Goal: Information Seeking & Learning: Learn about a topic

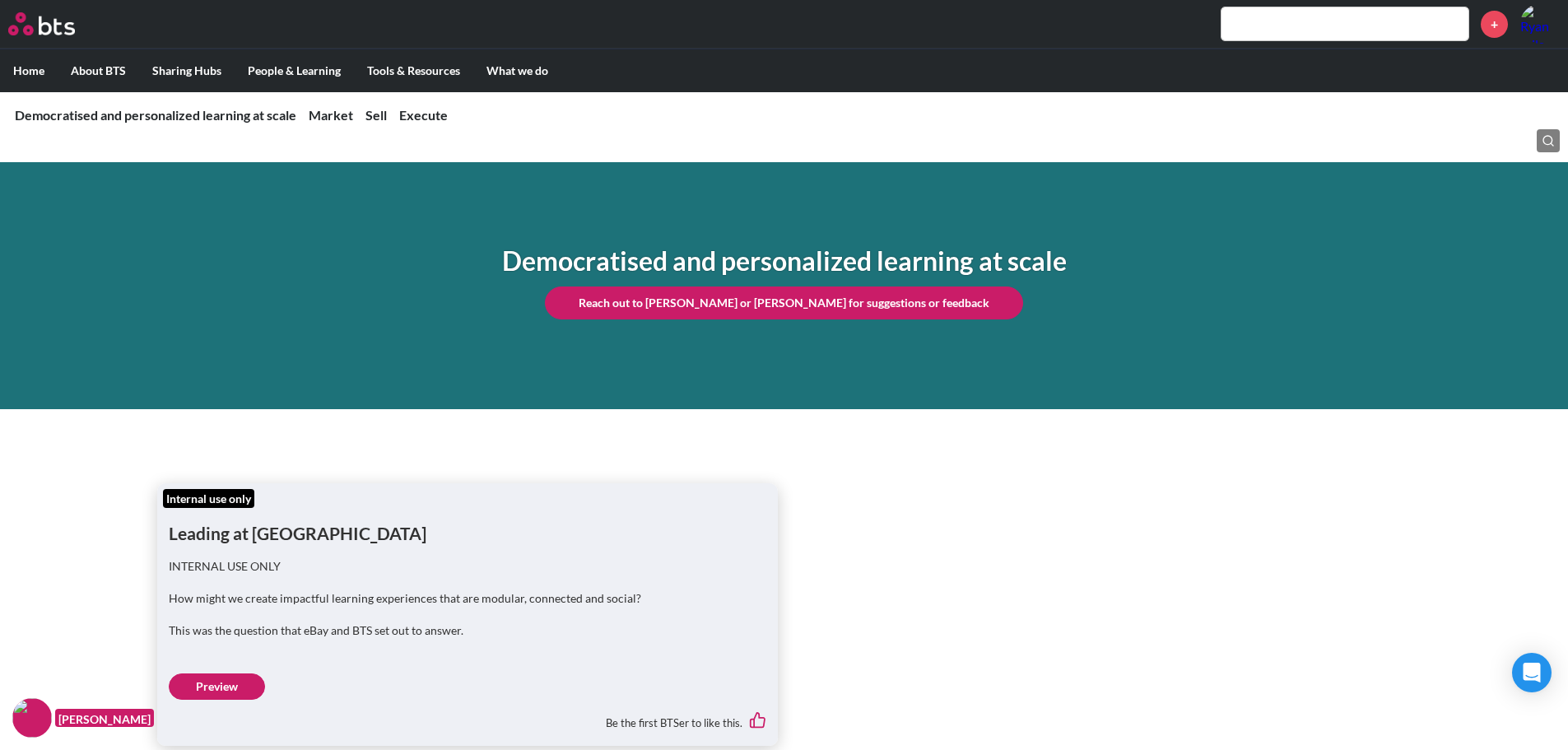
scroll to position [2058, 0]
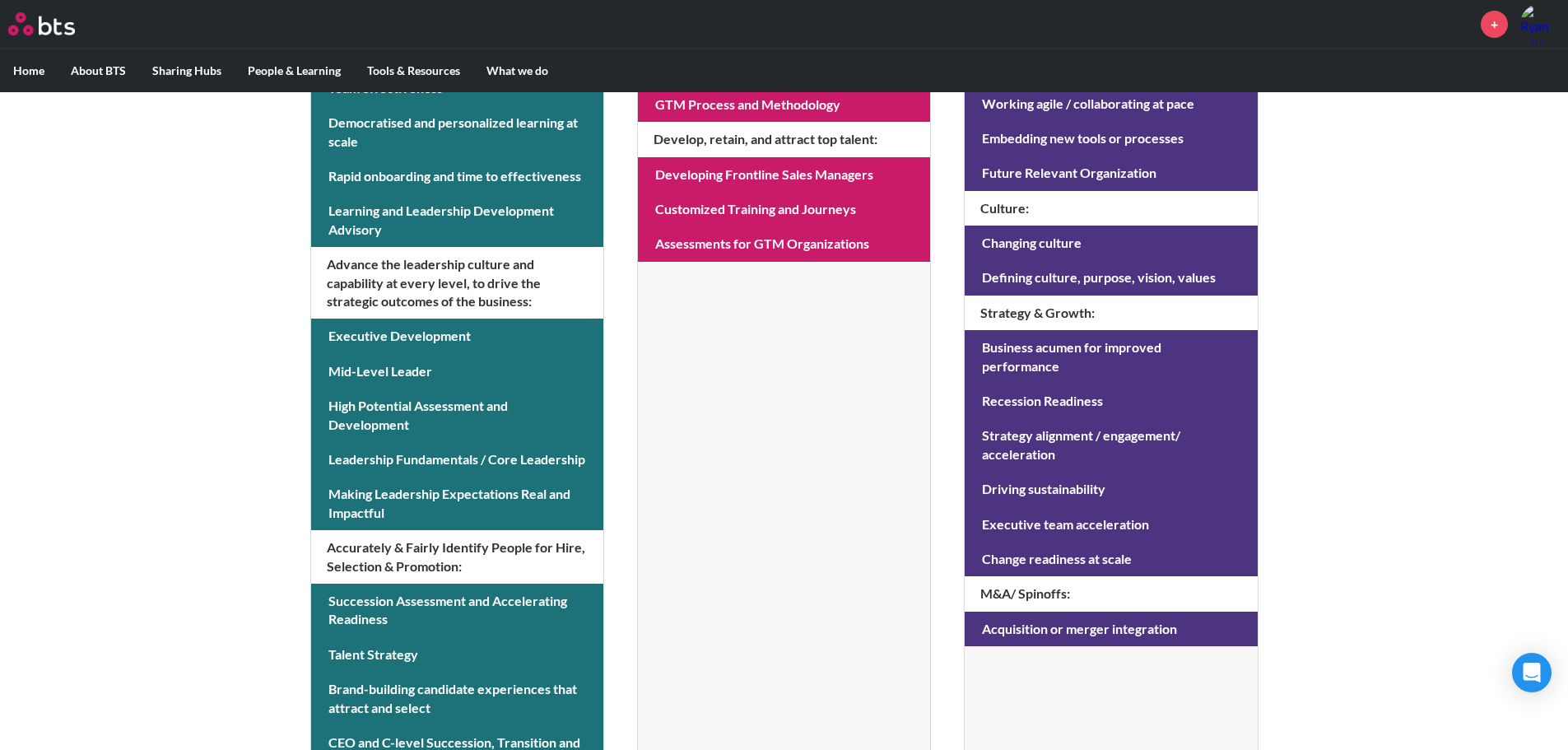
scroll to position [659, 0]
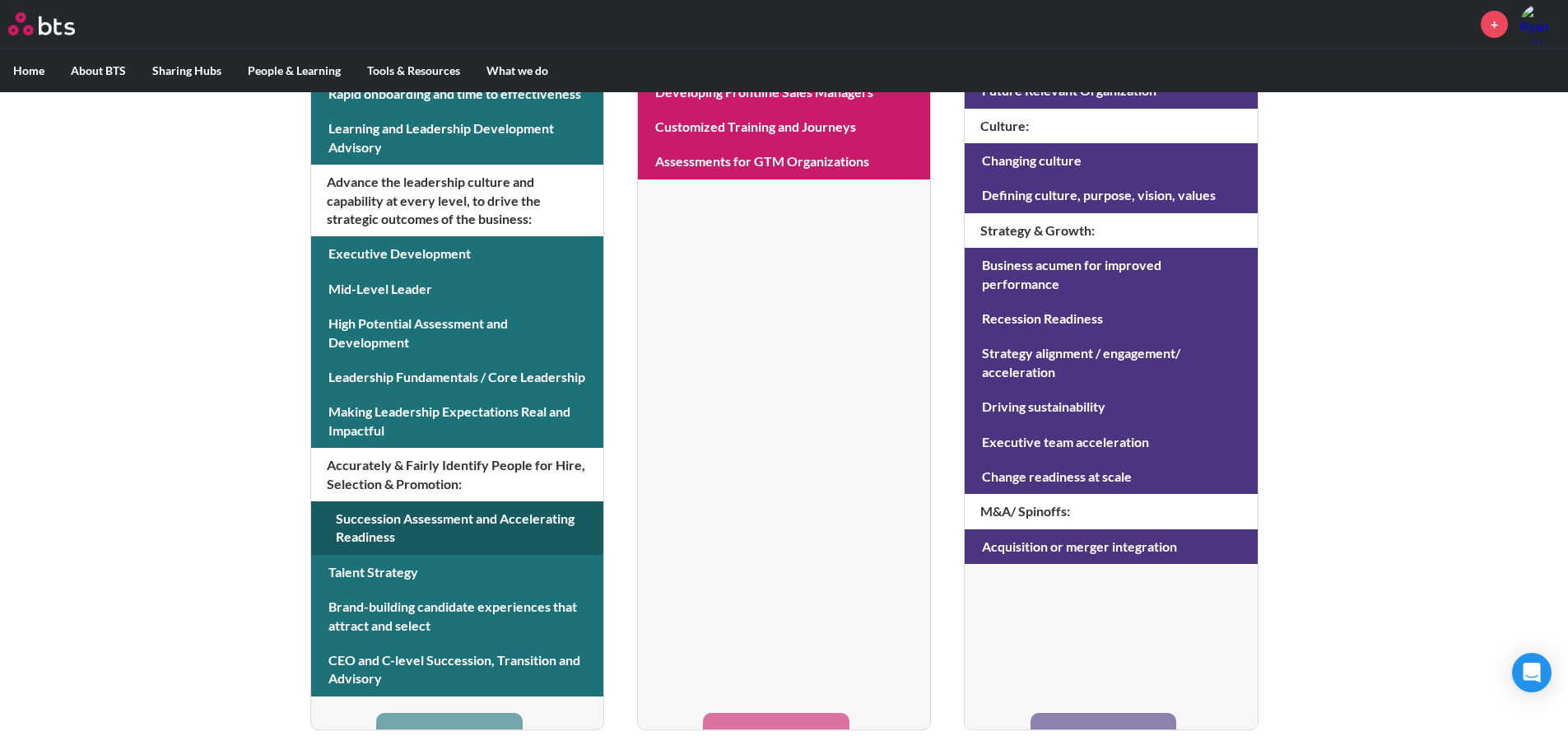
click at [419, 523] on link at bounding box center [457, 528] width 292 height 54
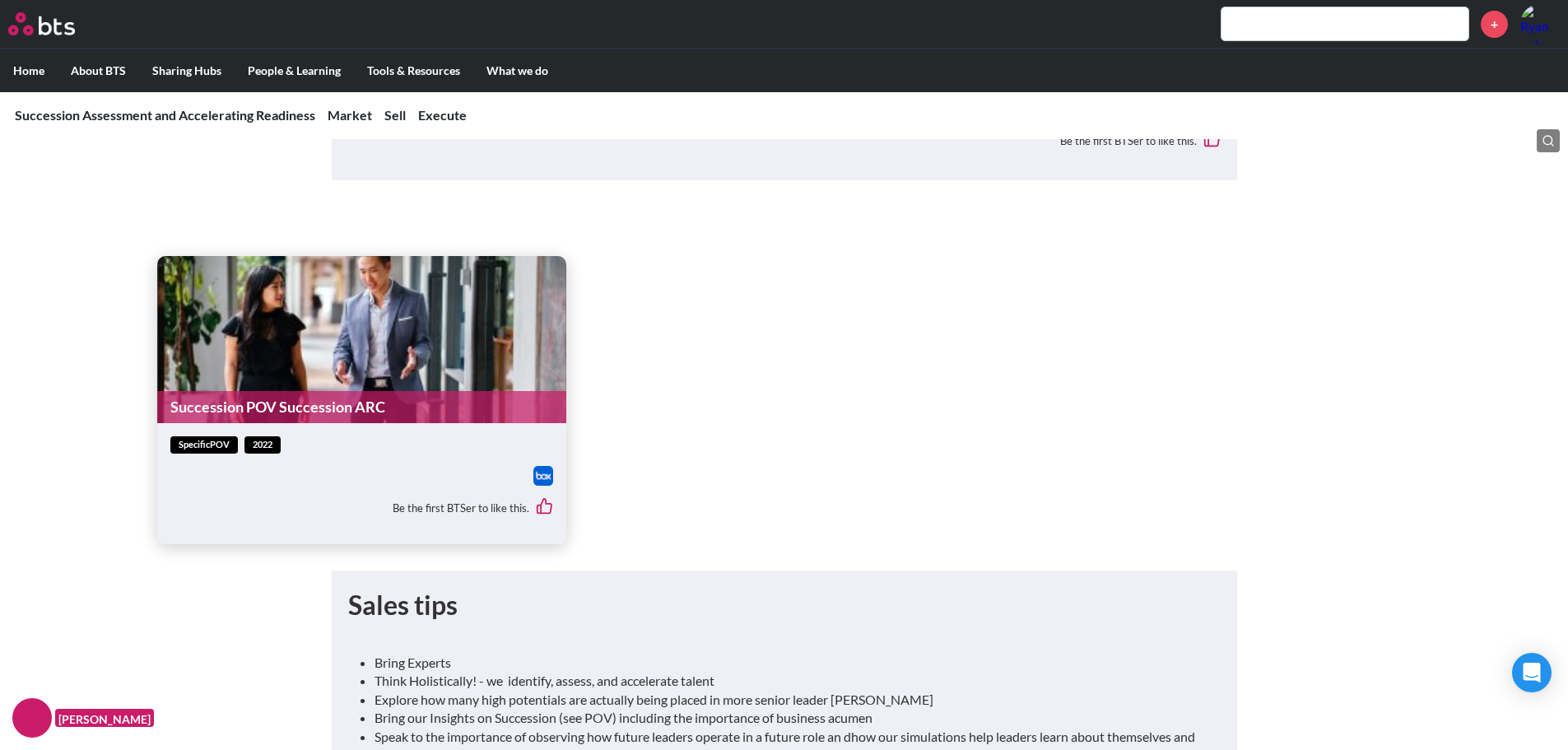
scroll to position [3869, 0]
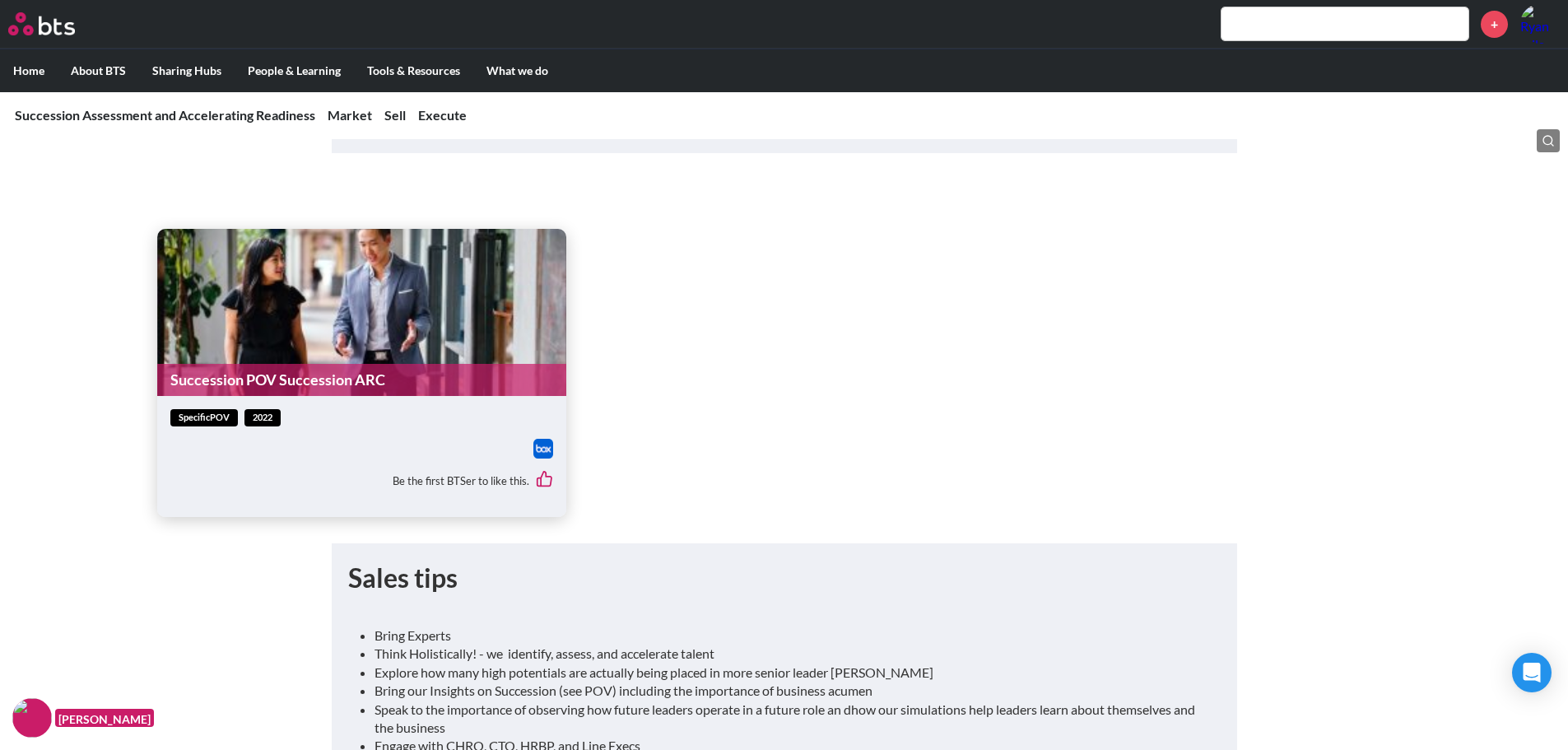
click at [283, 374] on link "Succession POV Succession ARC" at bounding box center [361, 380] width 409 height 32
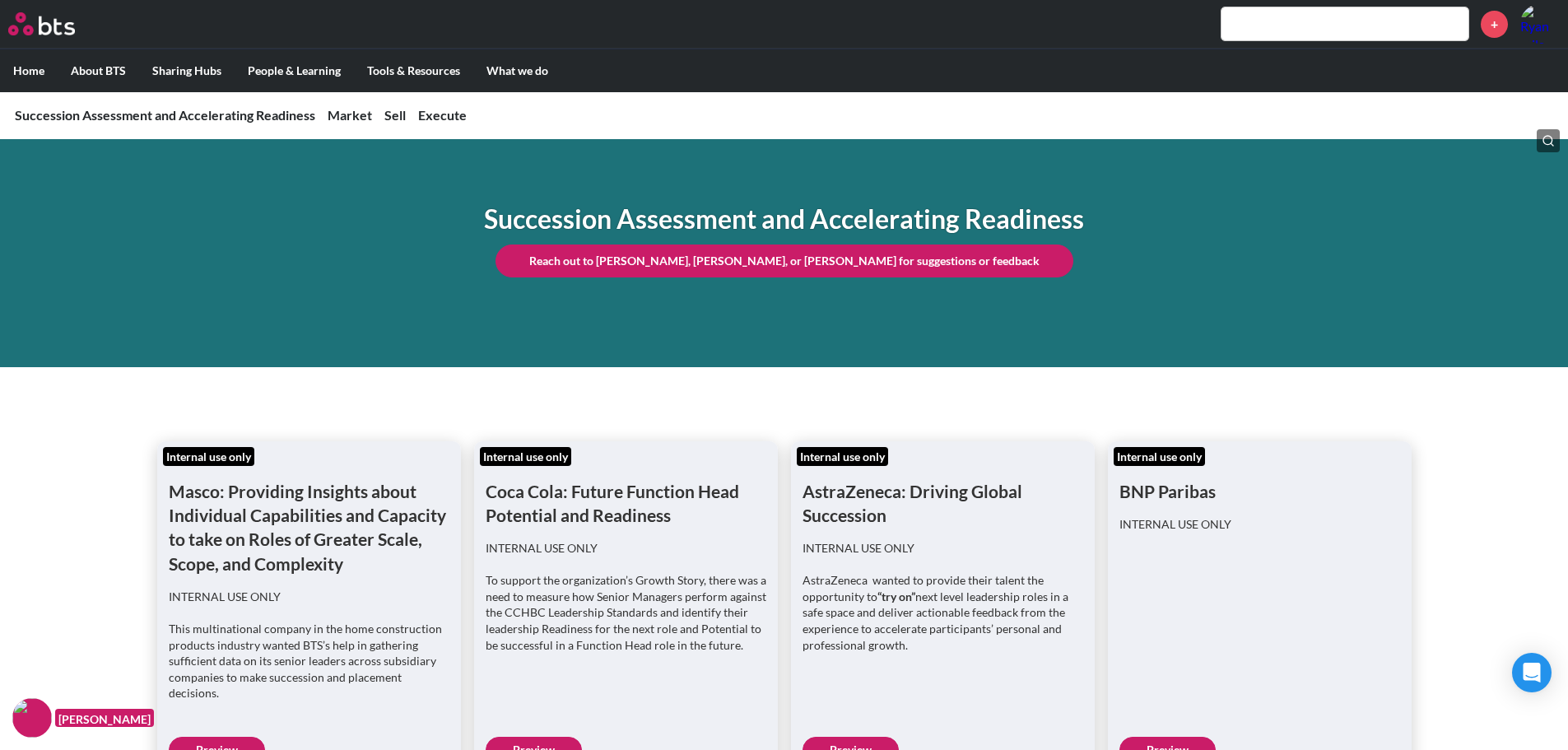
scroll to position [0, 0]
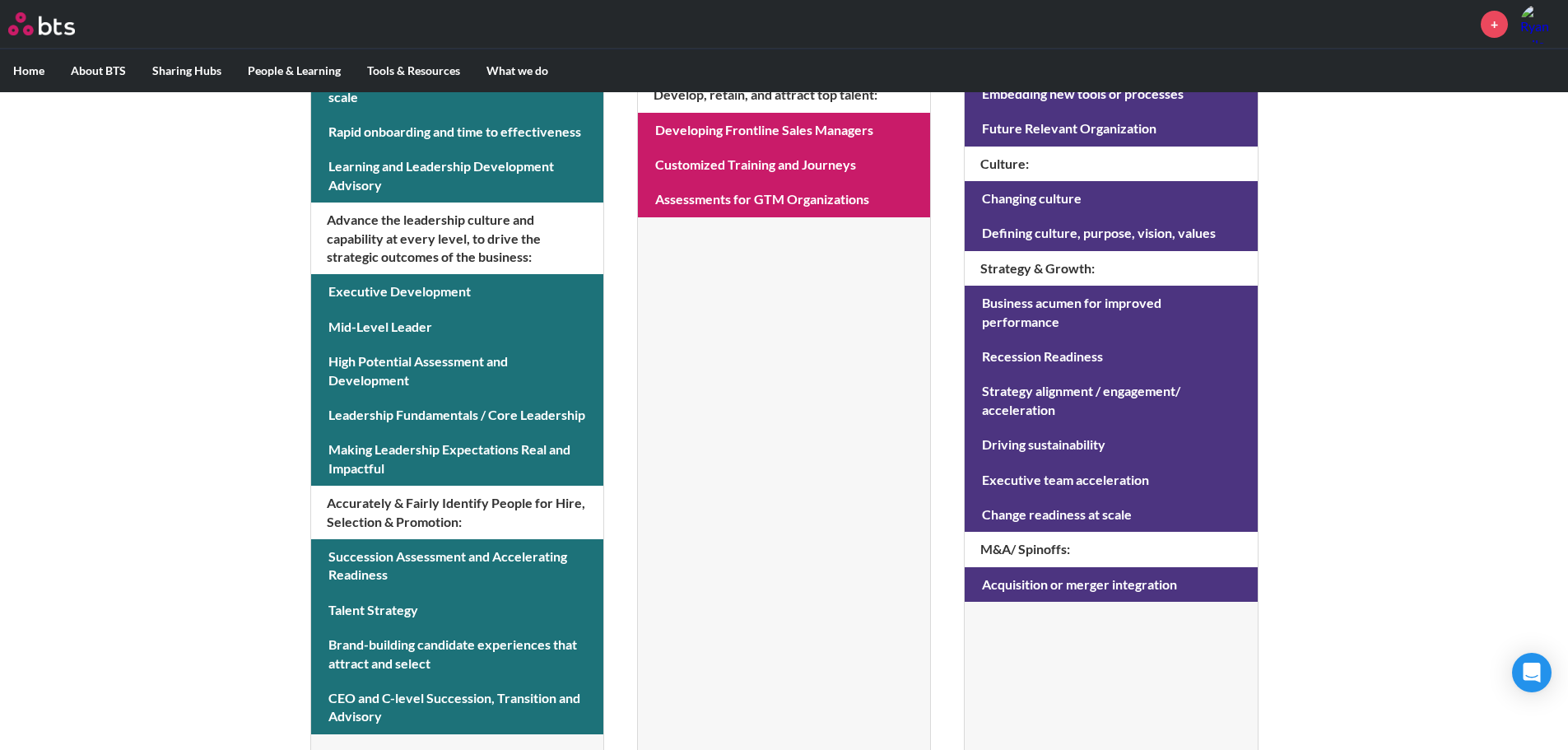
scroll to position [659, 0]
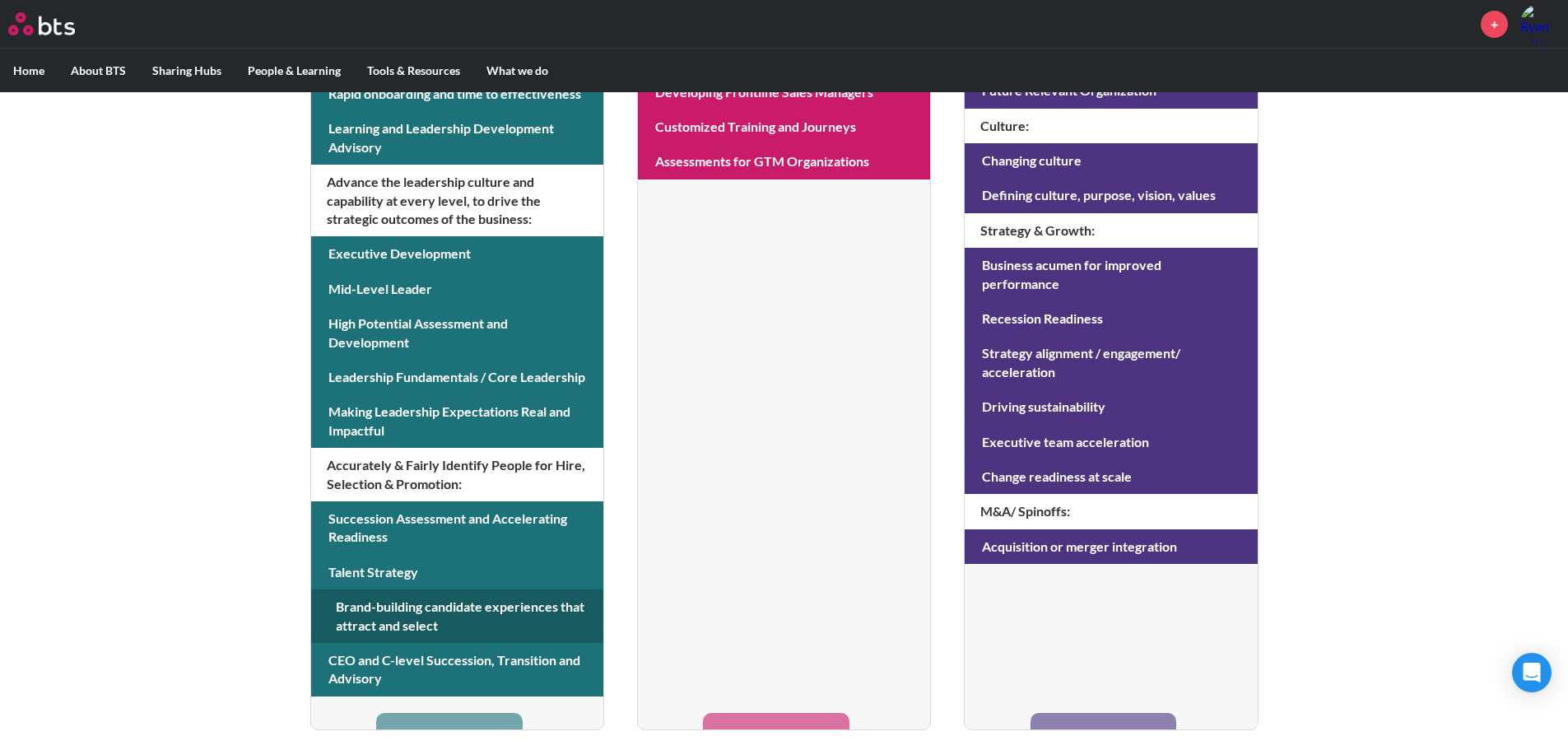
click at [465, 597] on link at bounding box center [457, 616] width 292 height 54
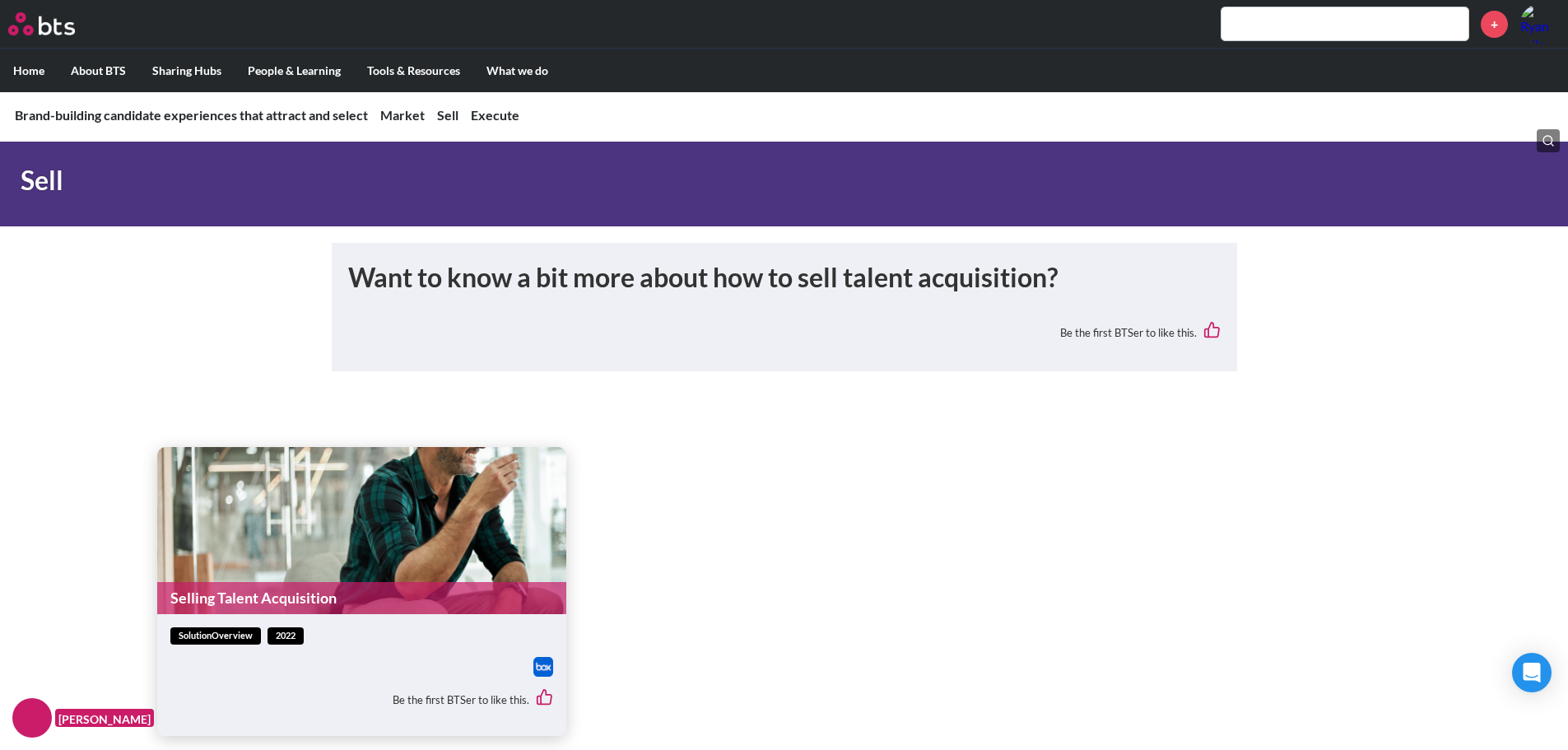
scroll to position [3622, 0]
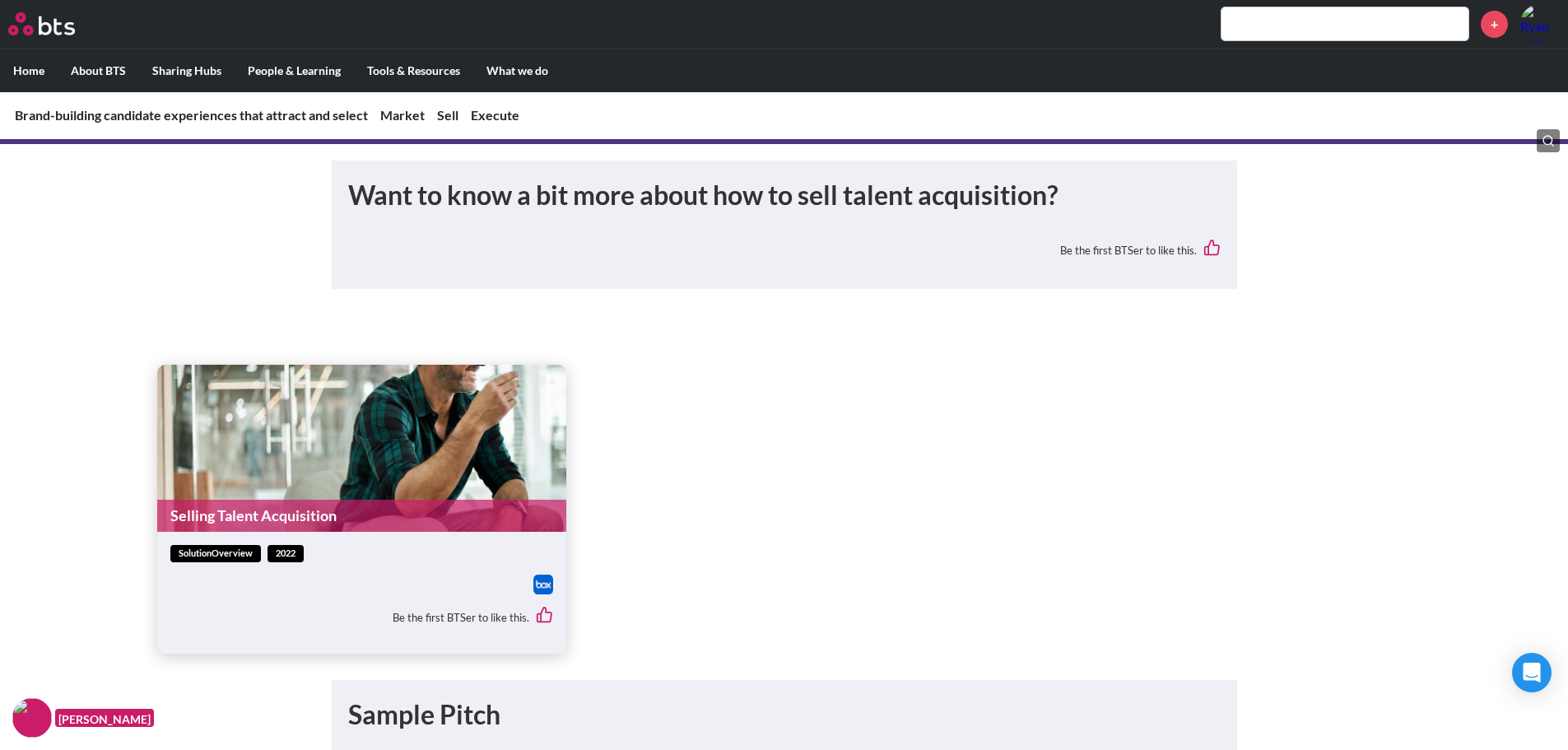
click at [320, 500] on link "Selling Talent Acquisition" at bounding box center [361, 516] width 409 height 32
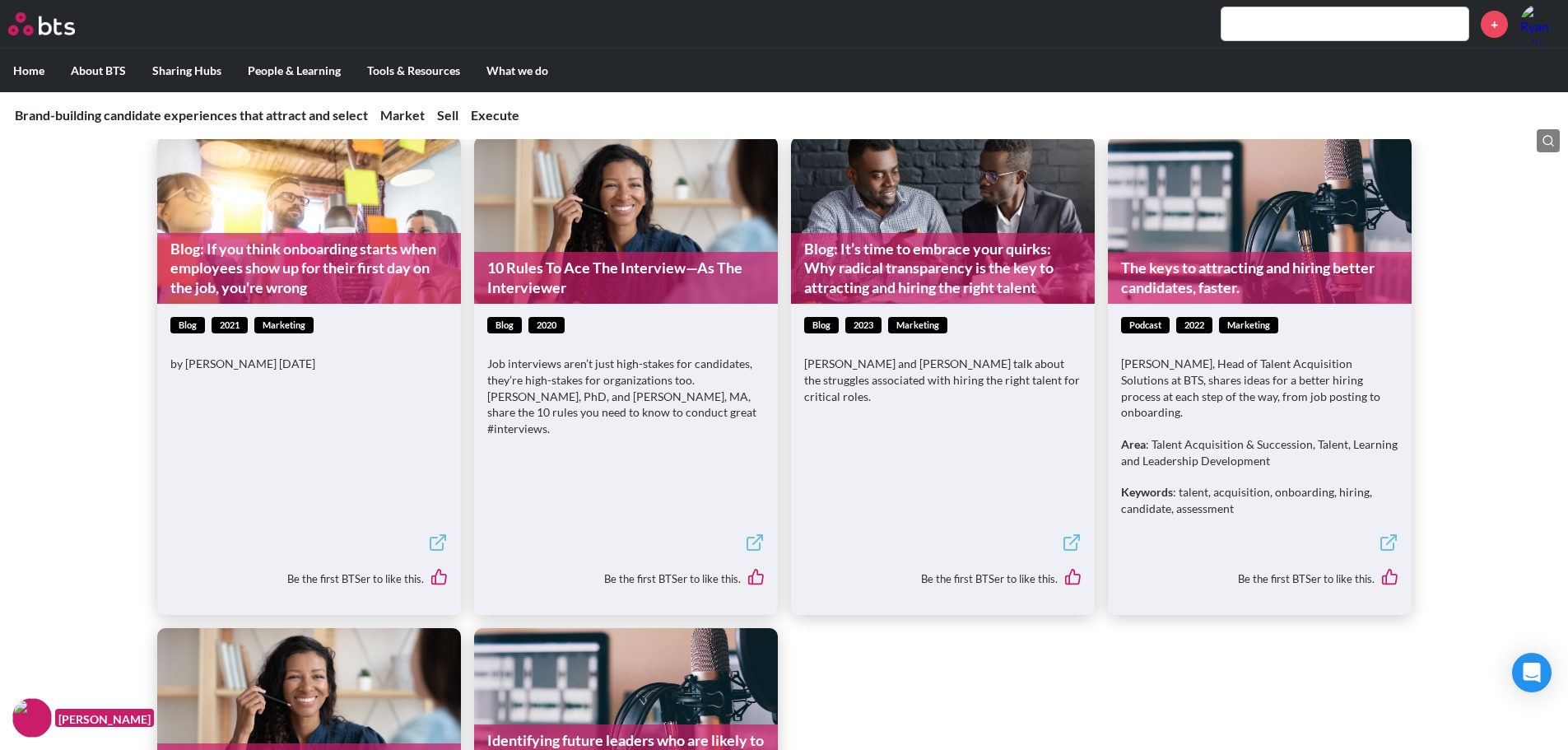
scroll to position [1729, 0]
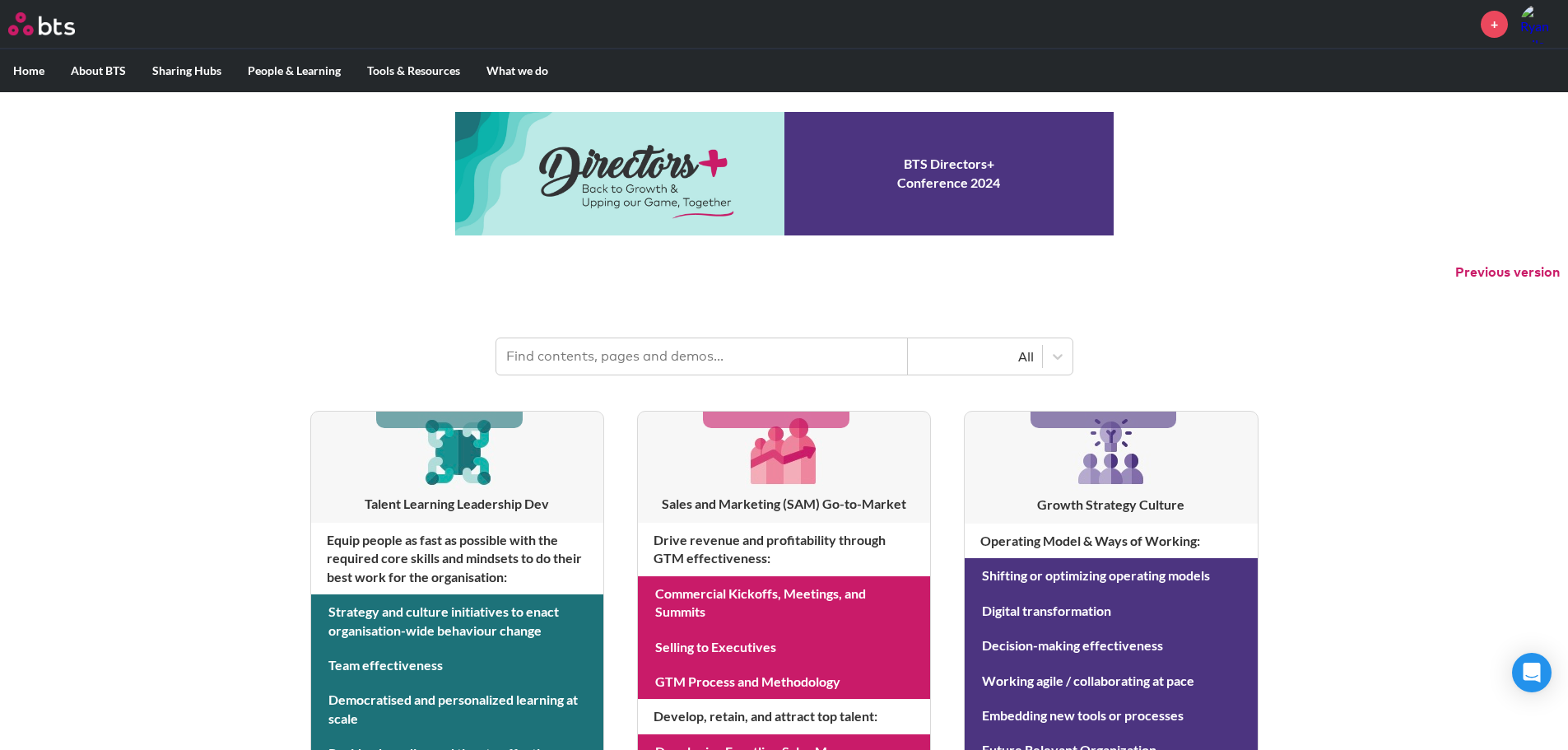
click at [645, 366] on input "text" at bounding box center [702, 356] width 412 height 36
type input "Leader labs"
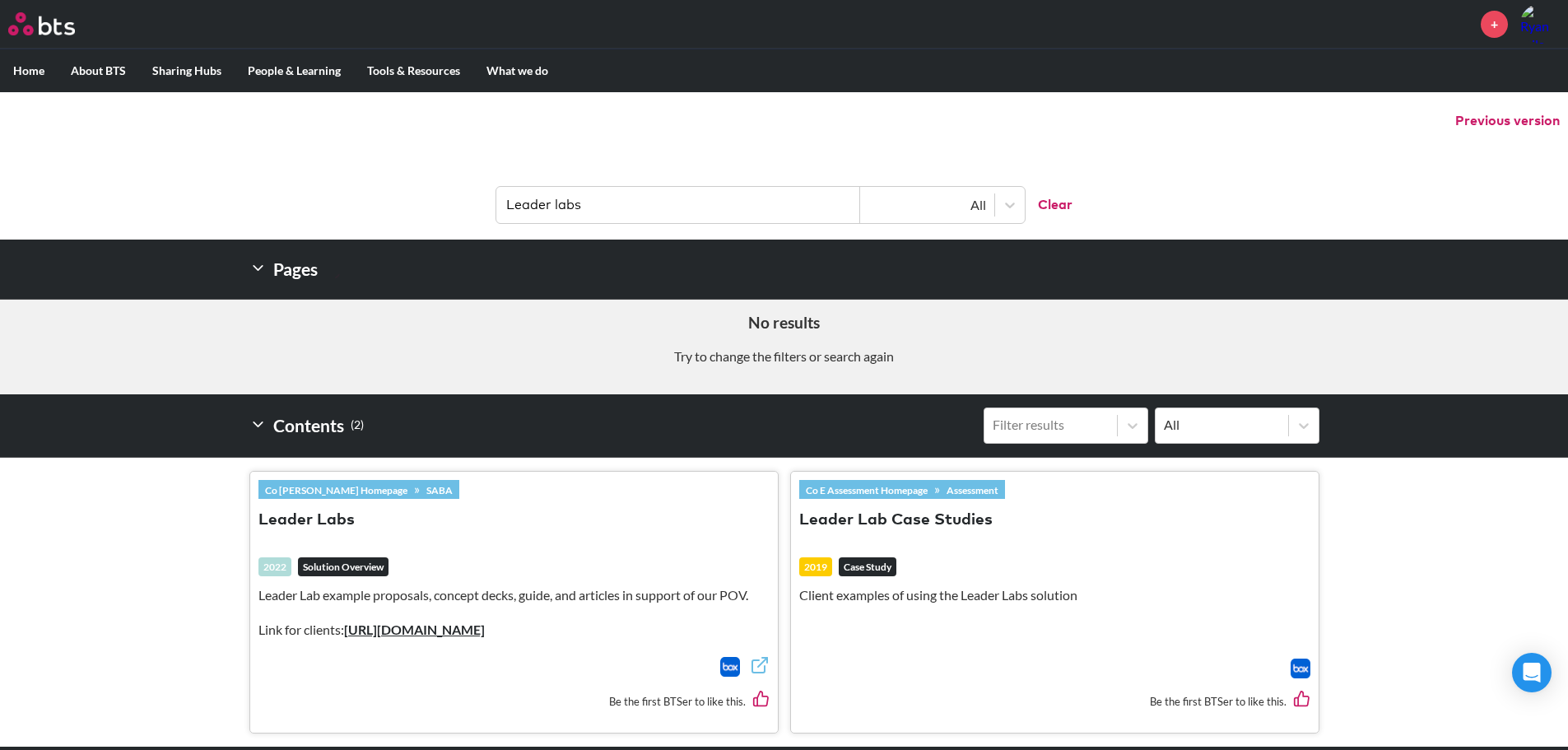
scroll to position [302, 0]
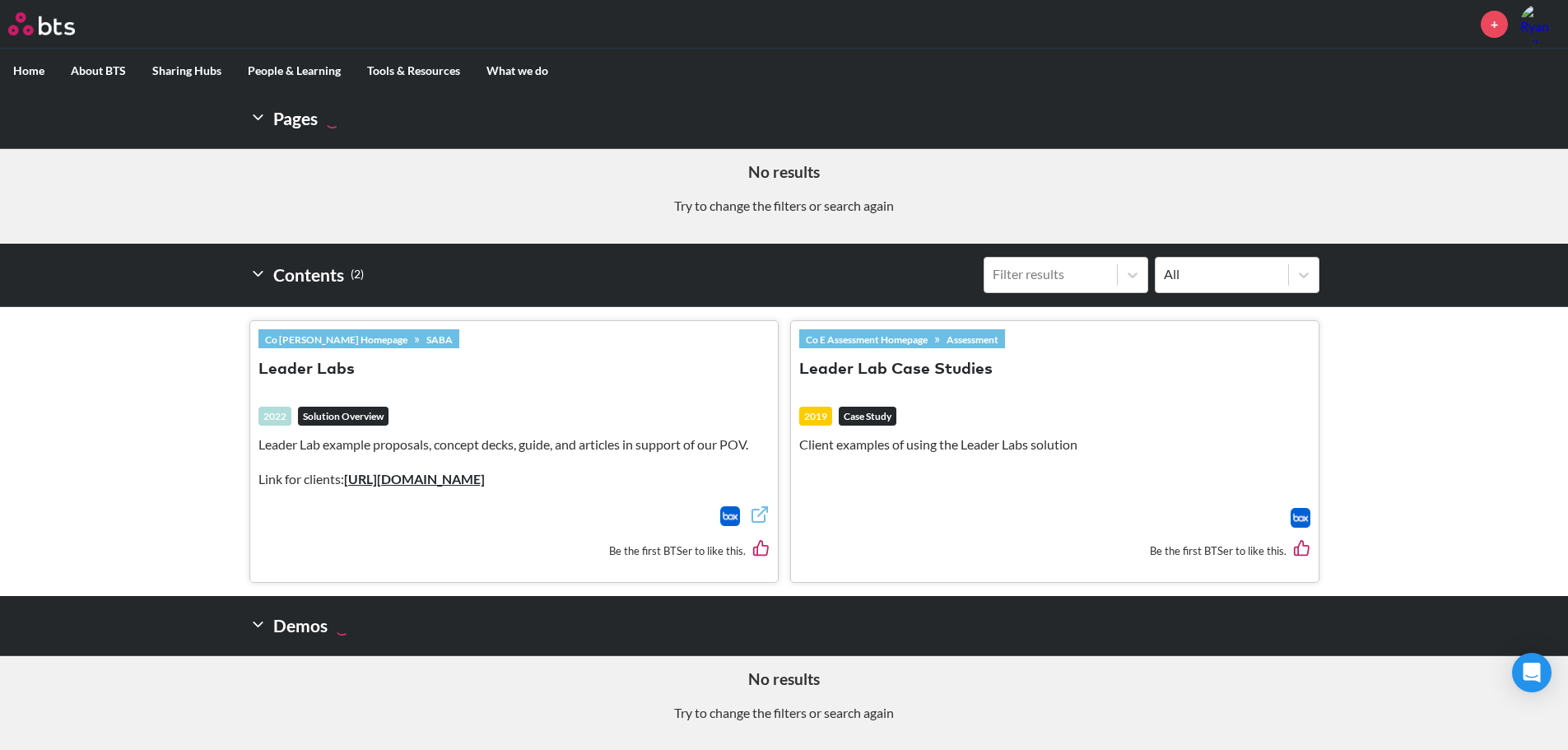
click at [306, 365] on button "Leader Labs" at bounding box center [307, 370] width 97 height 22
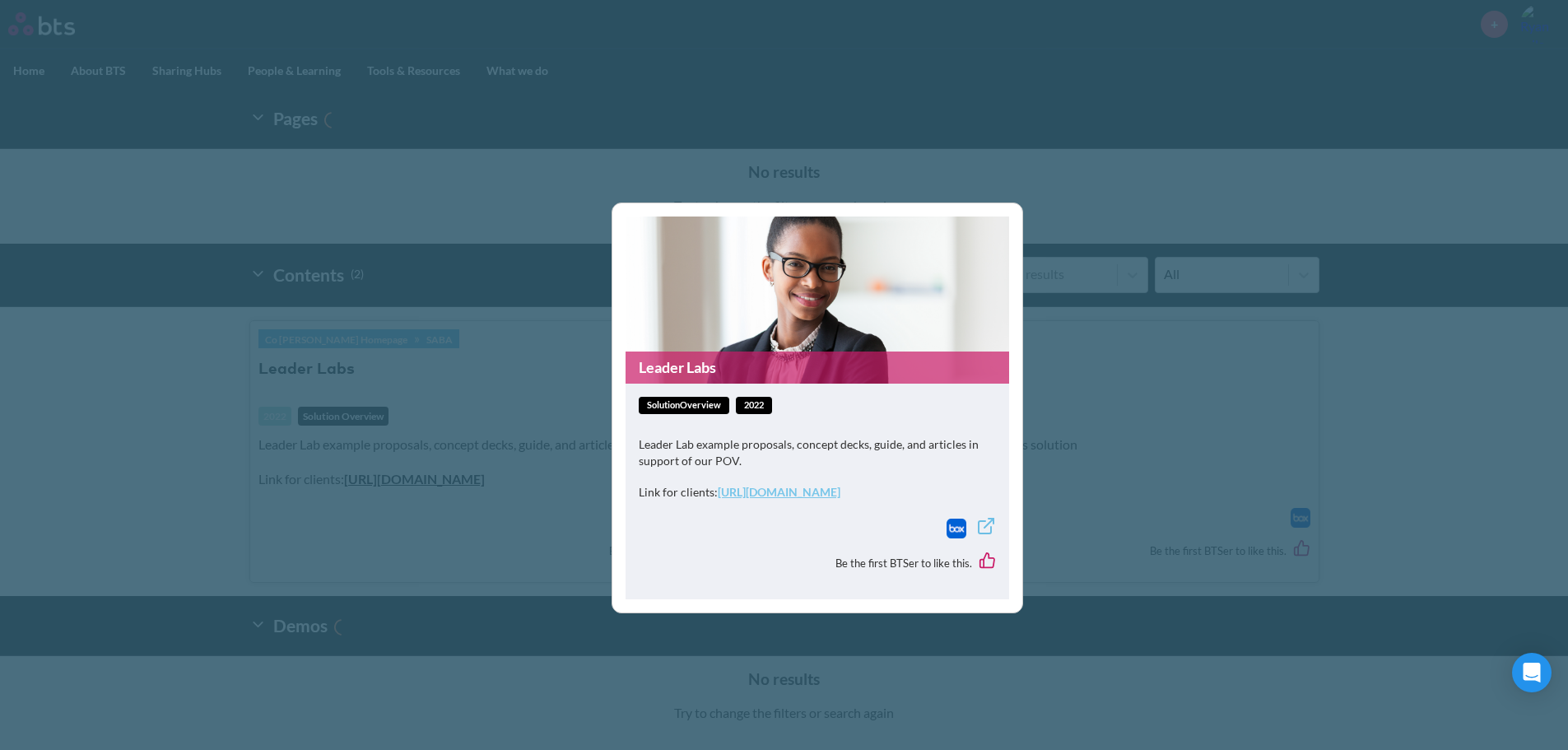
click at [690, 373] on link "Leader Labs" at bounding box center [816, 367] width 383 height 32
click at [986, 527] on line at bounding box center [989, 523] width 9 height 9
